Goal: Task Accomplishment & Management: Manage account settings

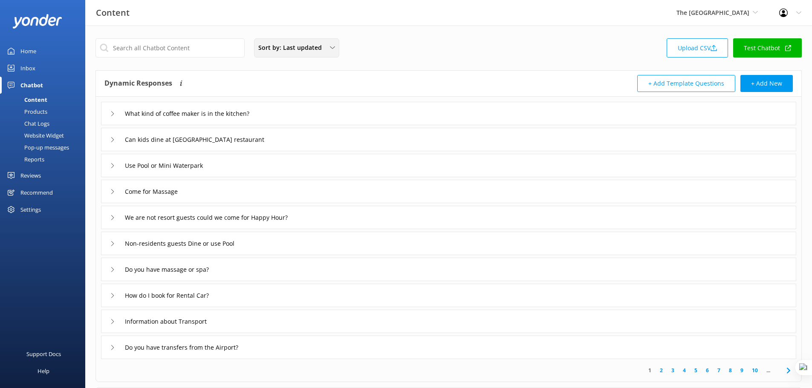
click at [317, 49] on span "Sort by: Last updated" at bounding box center [292, 47] width 69 height 9
click at [249, 24] on div "Content The [GEOGRAPHIC_DATA] [GEOGRAPHIC_DATA] demo [GEOGRAPHIC_DATA] Bea [PER…" at bounding box center [406, 13] width 812 height 26
click at [298, 47] on span "Sort by: Last updated" at bounding box center [292, 47] width 69 height 9
click at [302, 45] on span "Sort by: Last updated" at bounding box center [292, 47] width 69 height 9
click at [701, 14] on span "The [GEOGRAPHIC_DATA]" at bounding box center [713, 13] width 73 height 8
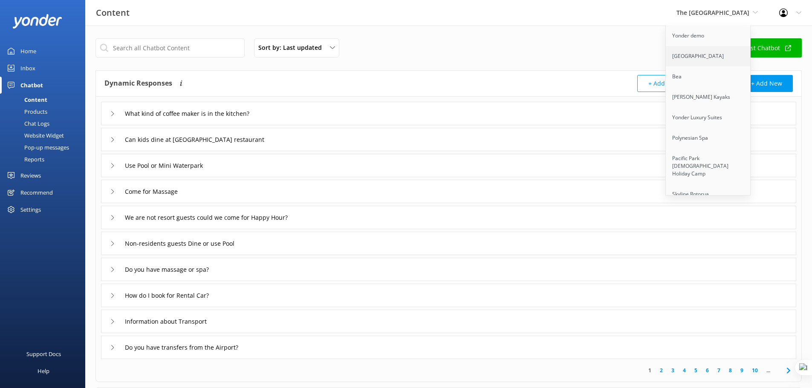
click at [703, 56] on link "[GEOGRAPHIC_DATA]" at bounding box center [708, 56] width 85 height 20
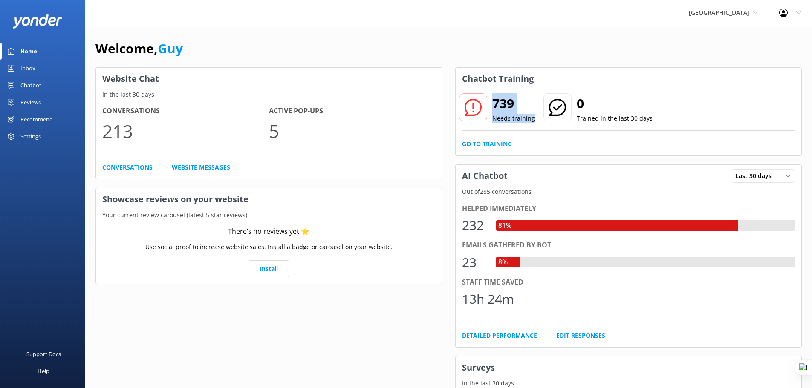
drag, startPoint x: 493, startPoint y: 103, endPoint x: 533, endPoint y: 119, distance: 43.6
click at [533, 119] on div "739 Needs training 0 Trained in the last 30 days" at bounding box center [555, 109] width 191 height 29
click at [509, 110] on h2 "739" at bounding box center [513, 103] width 43 height 20
drag, startPoint x: 495, startPoint y: 102, endPoint x: 536, endPoint y: 116, distance: 43.7
click at [536, 116] on div "739 Needs training 0 Trained in the last 30 days" at bounding box center [555, 109] width 191 height 29
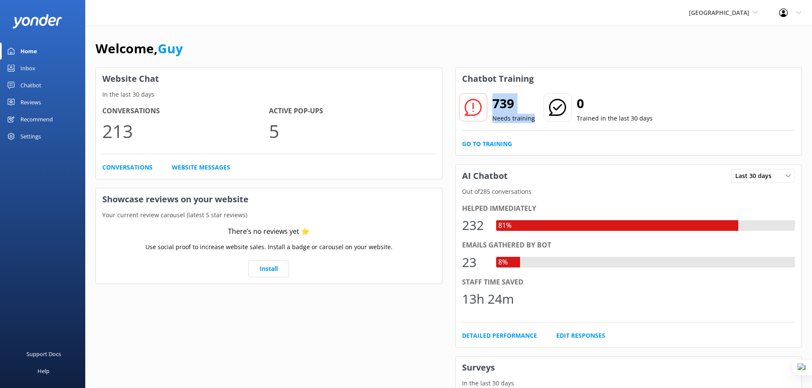
click at [505, 104] on h2 "739" at bounding box center [513, 103] width 43 height 20
drag, startPoint x: 493, startPoint y: 104, endPoint x: 538, endPoint y: 116, distance: 47.0
click at [538, 116] on div "739 Needs training 0 Trained in the last 30 days" at bounding box center [555, 109] width 191 height 29
click at [501, 110] on h2 "739" at bounding box center [513, 103] width 43 height 20
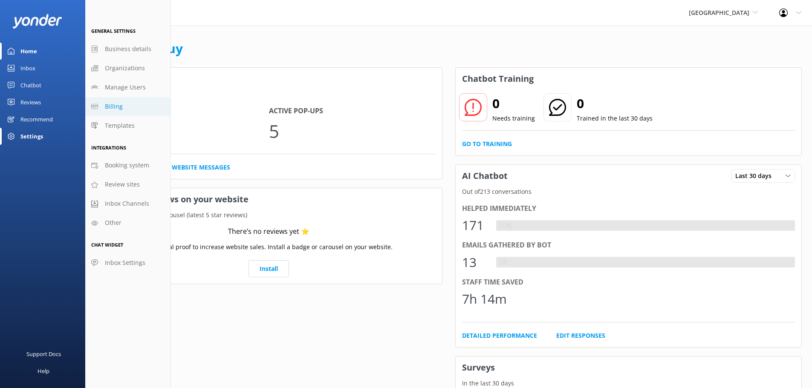
click at [135, 102] on link "Billing" at bounding box center [127, 106] width 85 height 19
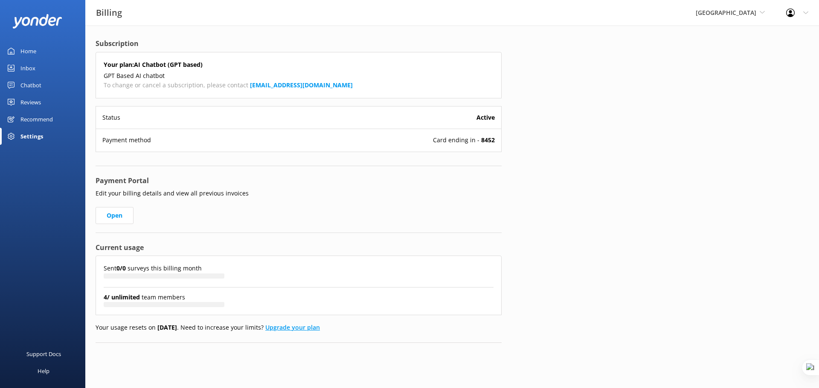
click at [313, 329] on link "Upgrade your plan" at bounding box center [292, 328] width 55 height 8
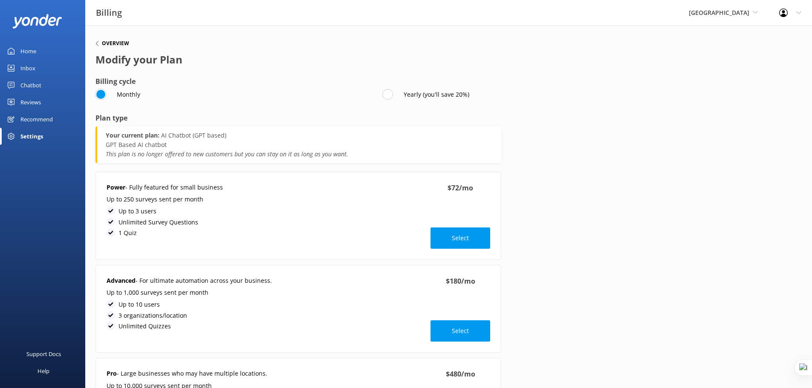
click at [106, 43] on h6 "Overview" at bounding box center [115, 43] width 27 height 5
